Goal: Unclear

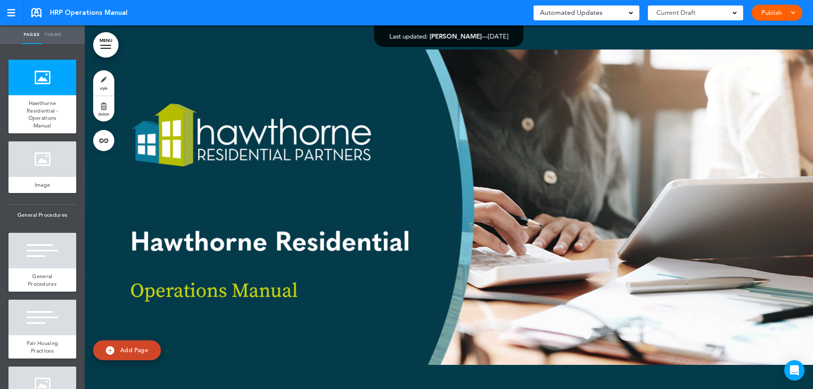
click at [317, 202] on div at bounding box center [449, 207] width 728 height 364
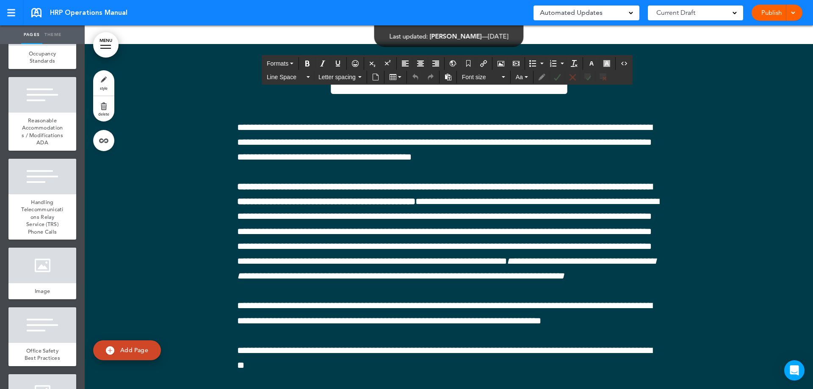
scroll to position [35476, 0]
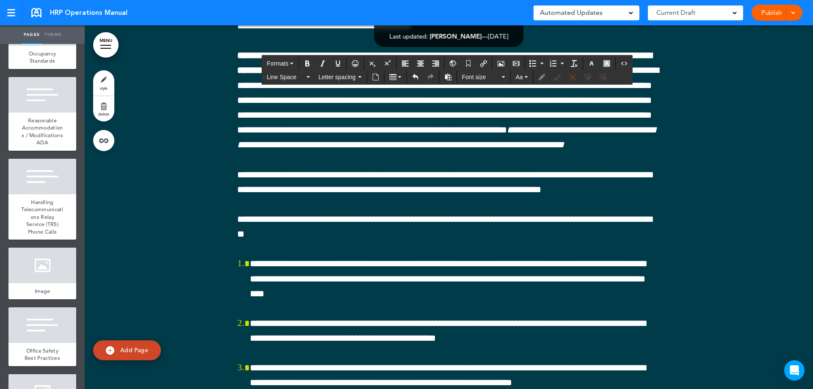
scroll to position [35603, 0]
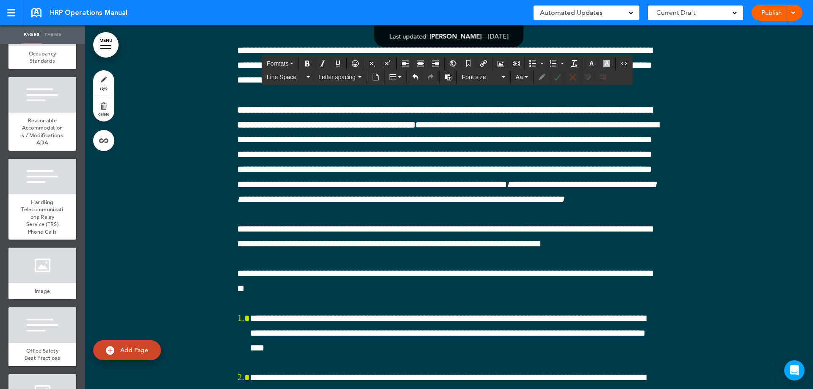
drag, startPoint x: 355, startPoint y: 236, endPoint x: 305, endPoint y: 238, distance: 50.0
drag, startPoint x: 357, startPoint y: 254, endPoint x: 315, endPoint y: 259, distance: 42.6
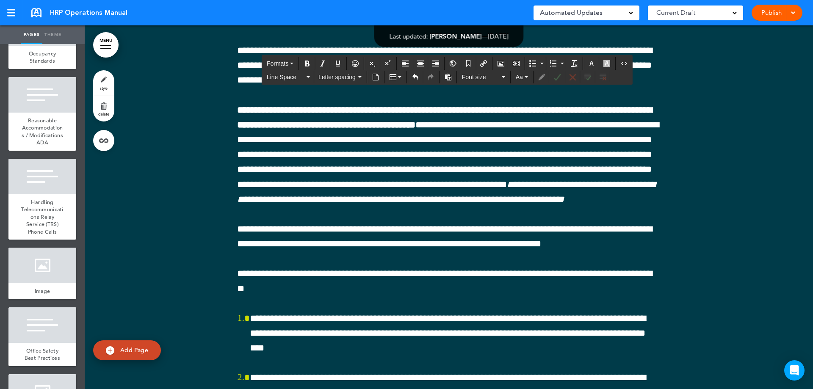
drag, startPoint x: 303, startPoint y: 234, endPoint x: 229, endPoint y: 231, distance: 74.1
click at [310, 64] on icon "Bold" at bounding box center [307, 63] width 7 height 7
